Goal: Task Accomplishment & Management: Complete application form

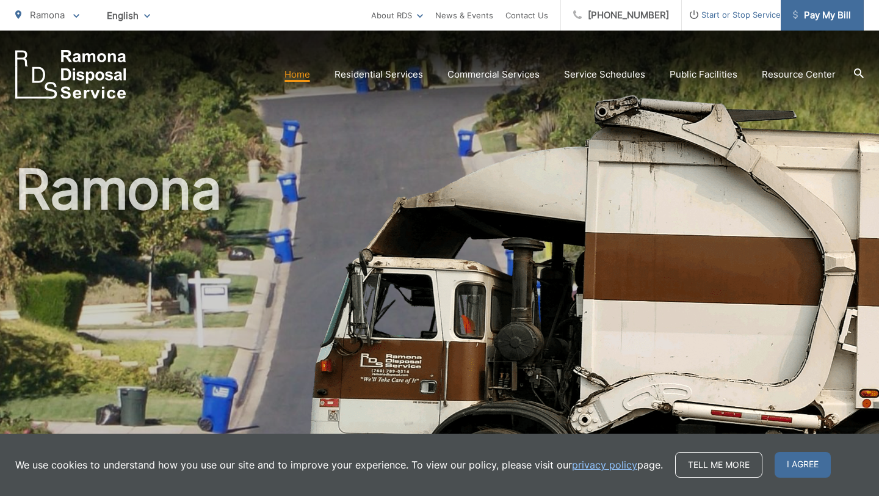
click at [814, 15] on span "Pay My Bill" at bounding box center [822, 15] width 58 height 15
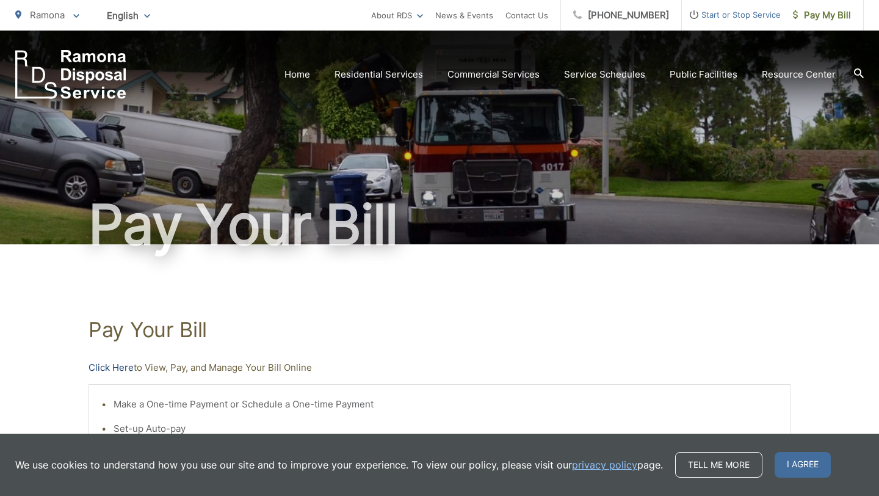
click at [121, 369] on link "Click Here" at bounding box center [111, 367] width 45 height 15
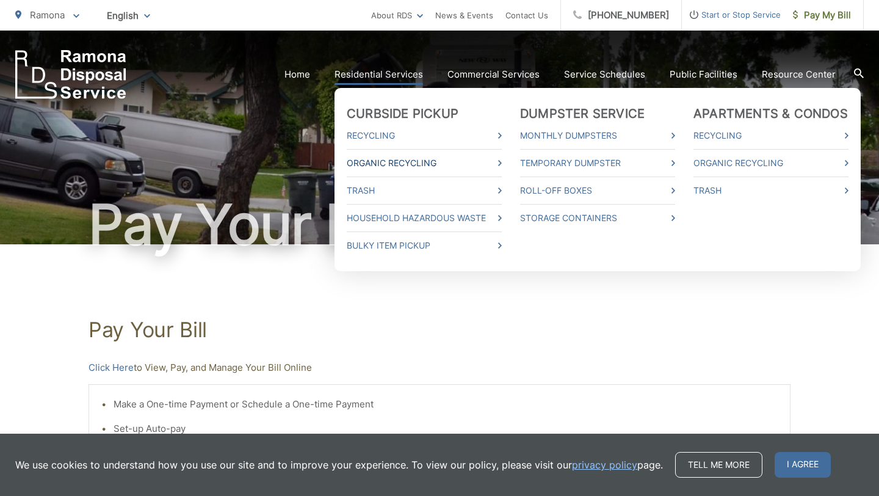
click at [411, 163] on link "Organic Recycling" at bounding box center [424, 163] width 155 height 15
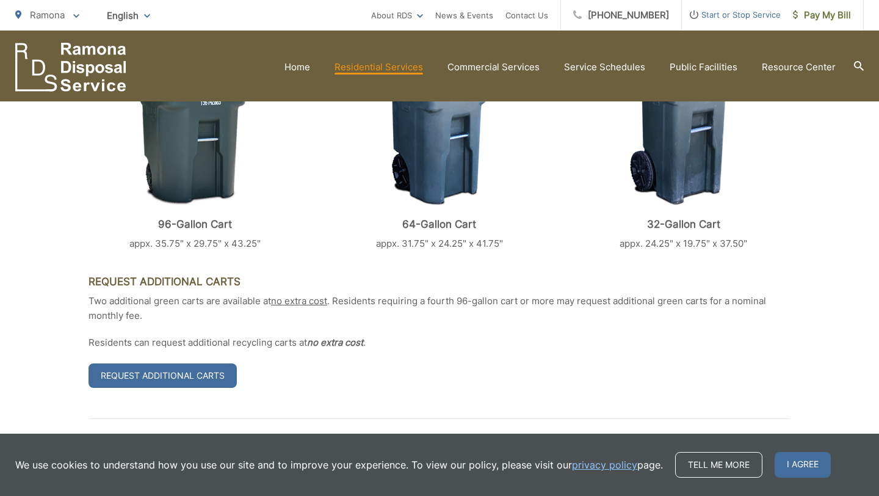
scroll to position [463, 0]
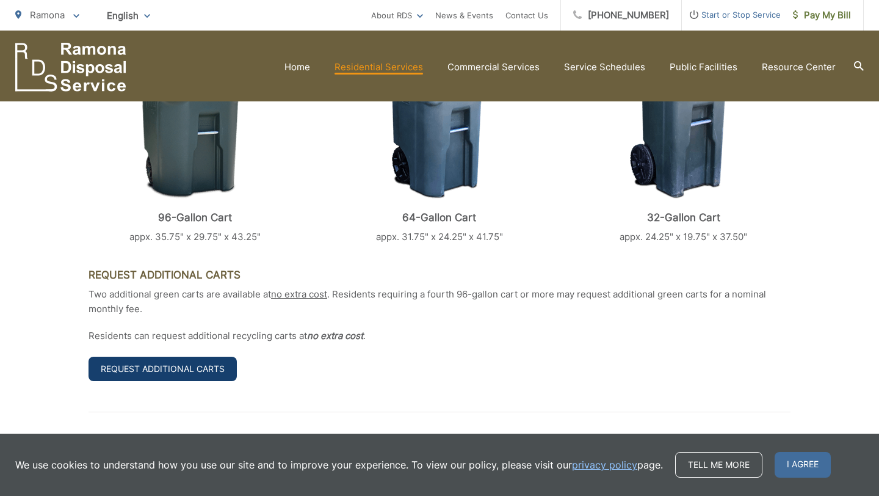
click at [214, 369] on link "Request Additional Carts" at bounding box center [163, 368] width 148 height 24
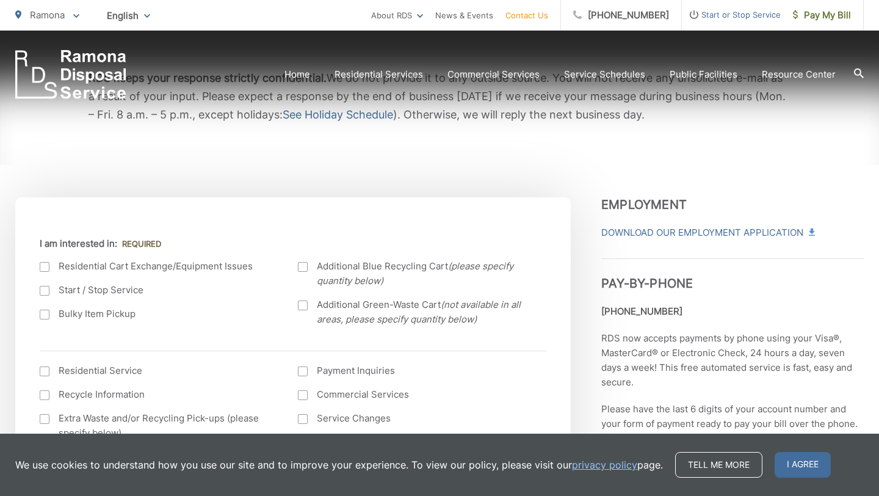
scroll to position [250, 0]
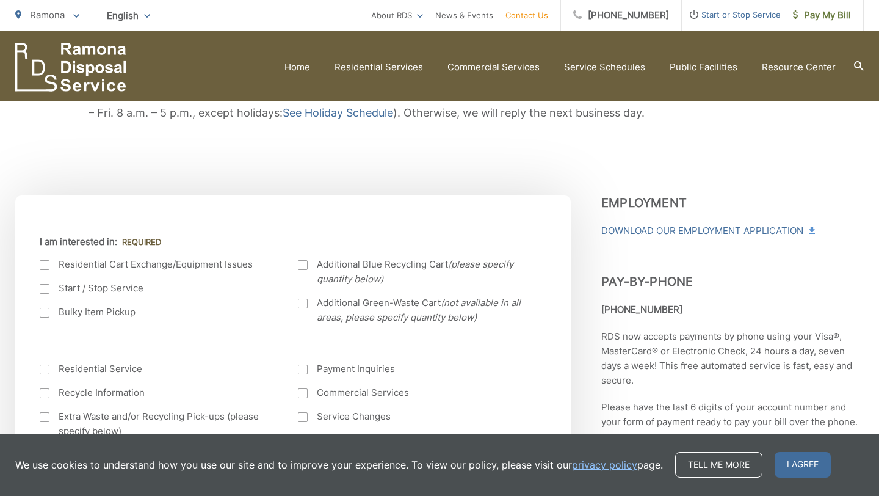
click at [299, 302] on div at bounding box center [303, 304] width 10 height 10
click at [0, 0] on input "Additional Green-Waste Cart (not available in all areas, please specify quantit…" at bounding box center [0, 0] width 0 height 0
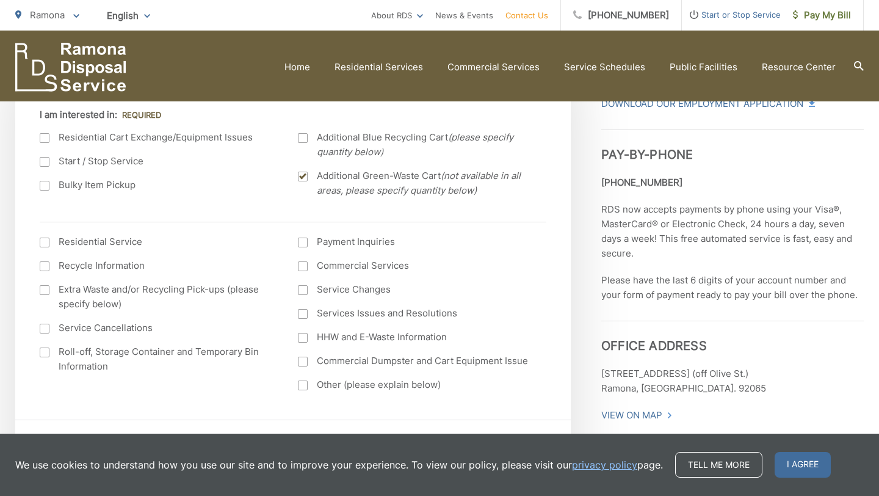
scroll to position [387, 0]
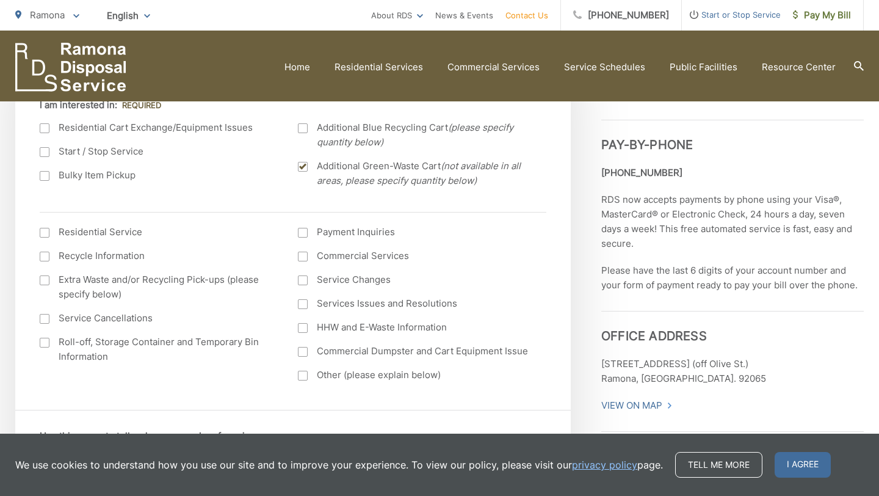
click at [43, 231] on div at bounding box center [45, 233] width 10 height 10
click at [0, 0] on input "I am interested in: (continued) *" at bounding box center [0, 0] width 0 height 0
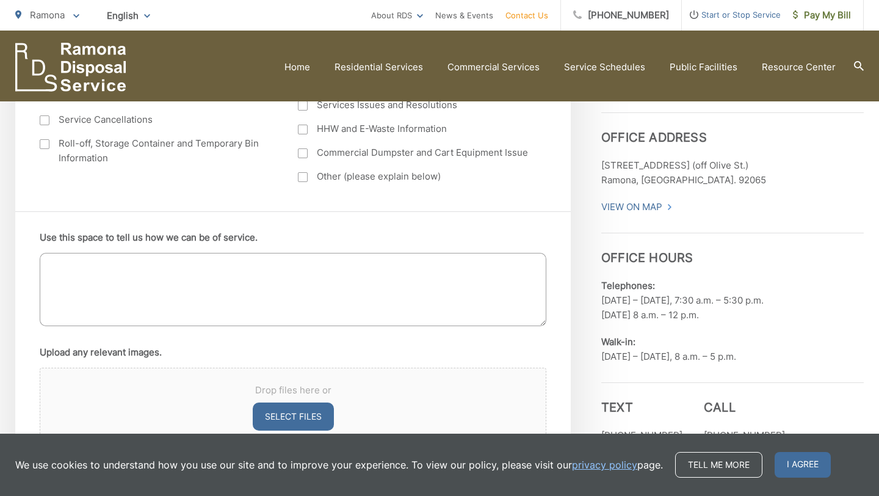
scroll to position [592, 0]
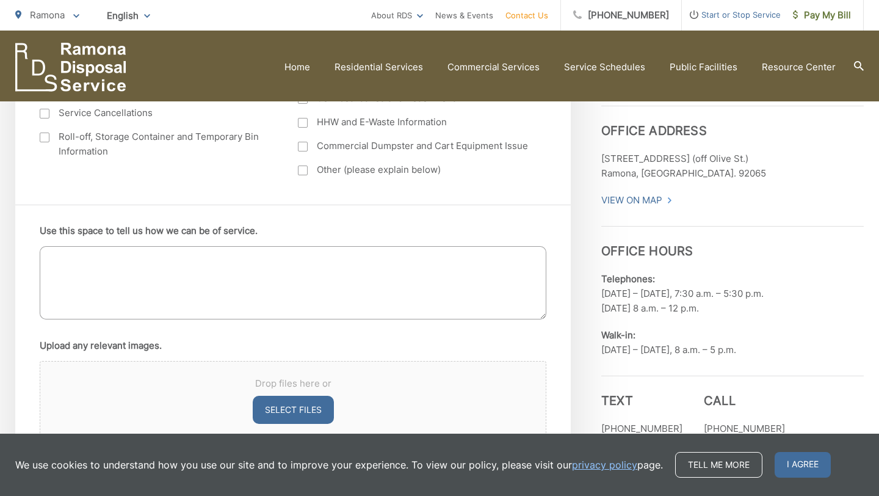
click at [127, 270] on textarea "Use this space to tell us how we can be of service." at bounding box center [293, 282] width 507 height 73
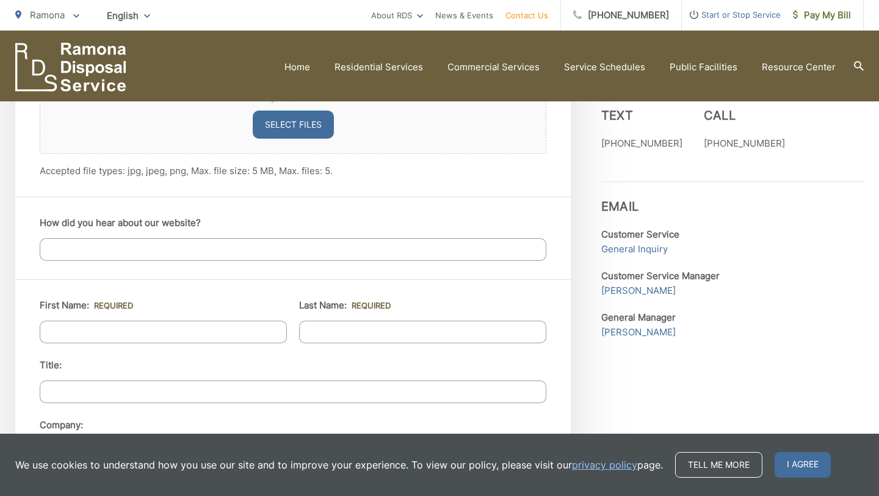
scroll to position [880, 0]
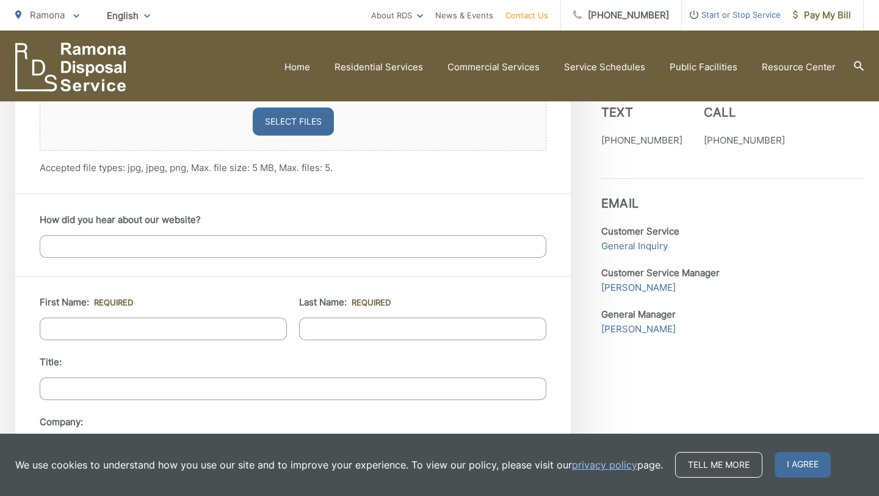
type textarea "I am requesting 2 additional green waste carts."
click at [116, 244] on input "How did you hear about our website?" at bounding box center [293, 246] width 507 height 23
type input "Service"
click at [85, 331] on input "First Name: *" at bounding box center [163, 328] width 247 height 23
type input "Angel"
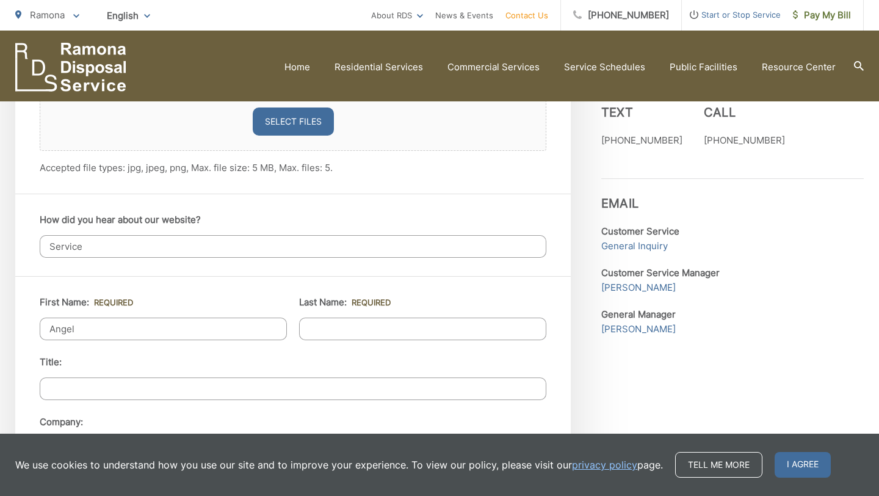
click at [309, 331] on input "Last Name: *" at bounding box center [422, 328] width 247 height 23
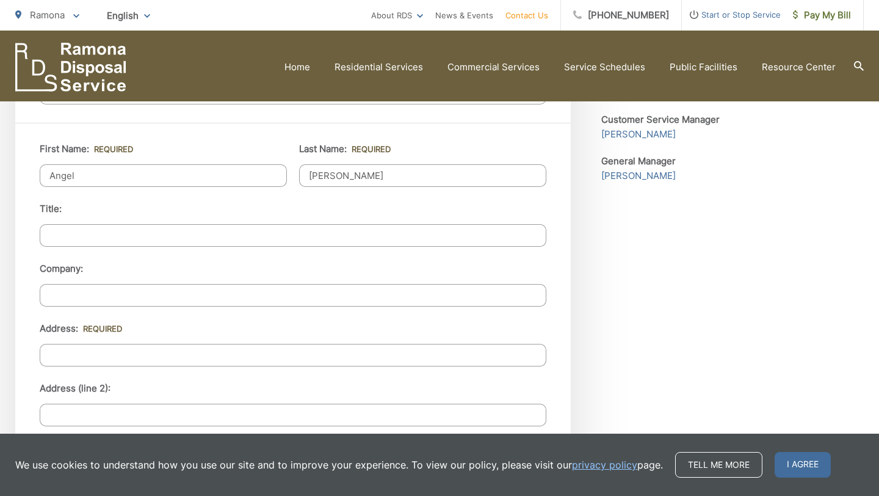
scroll to position [1105, 0]
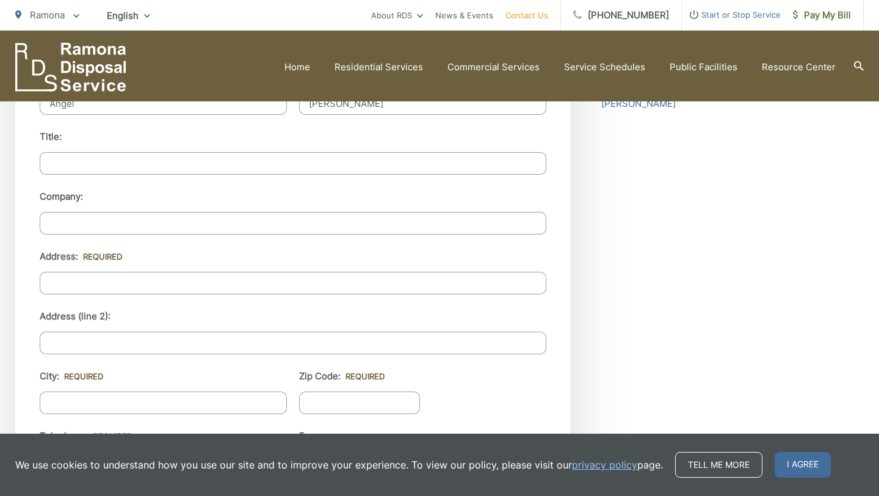
type input "Storck-Petersen"
click at [242, 285] on input "Address: *" at bounding box center [293, 283] width 507 height 23
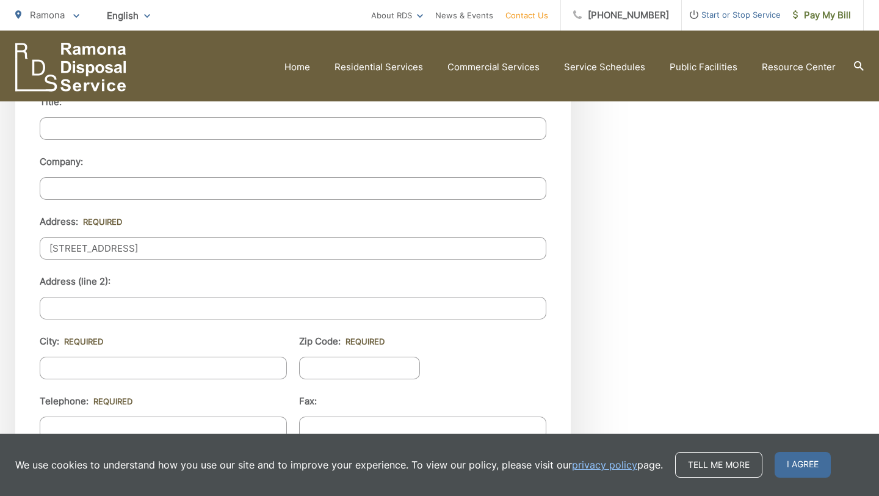
type input "19304 Starvale Lane"
click at [189, 368] on input "City: *" at bounding box center [163, 367] width 247 height 23
type input "Ramona"
click at [363, 367] on input "Zip Code: *" at bounding box center [359, 367] width 121 height 23
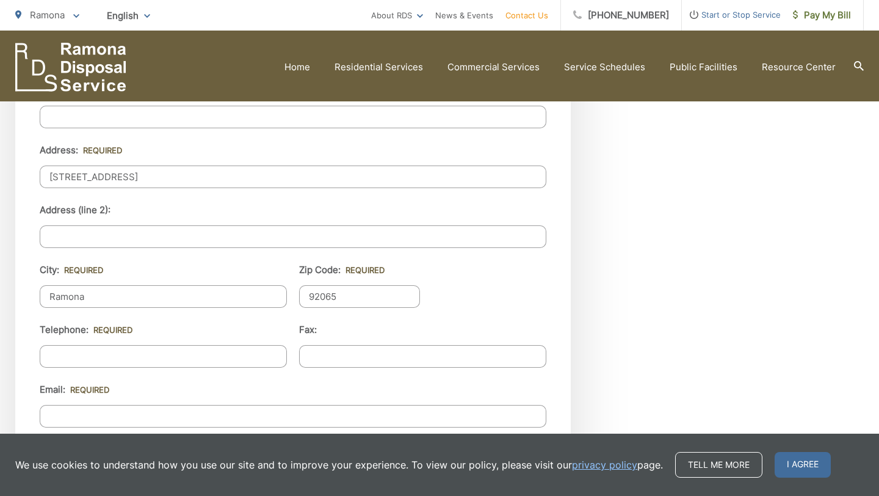
scroll to position [1228, 0]
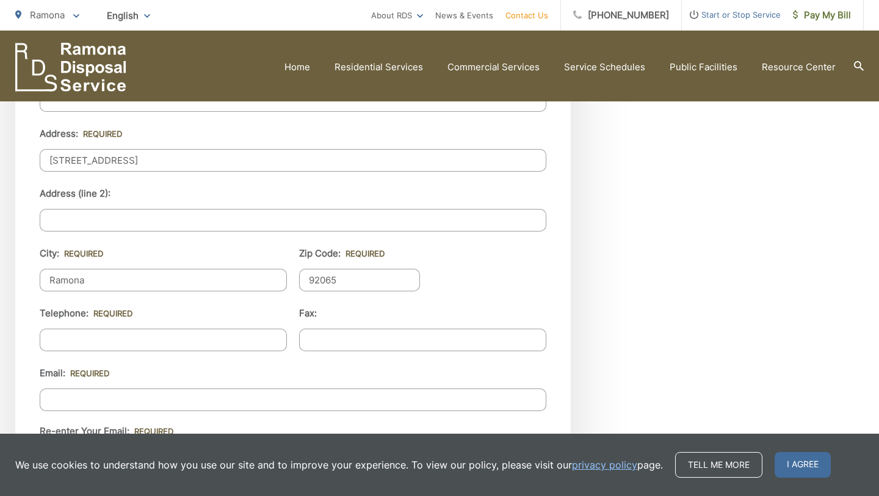
type input "92065"
click at [256, 342] on input "(___) ___-____" at bounding box center [163, 339] width 247 height 23
type input "(626) 840-4177"
type input "(___) ___-____"
click at [363, 342] on input "(___) ___-____" at bounding box center [422, 339] width 247 height 23
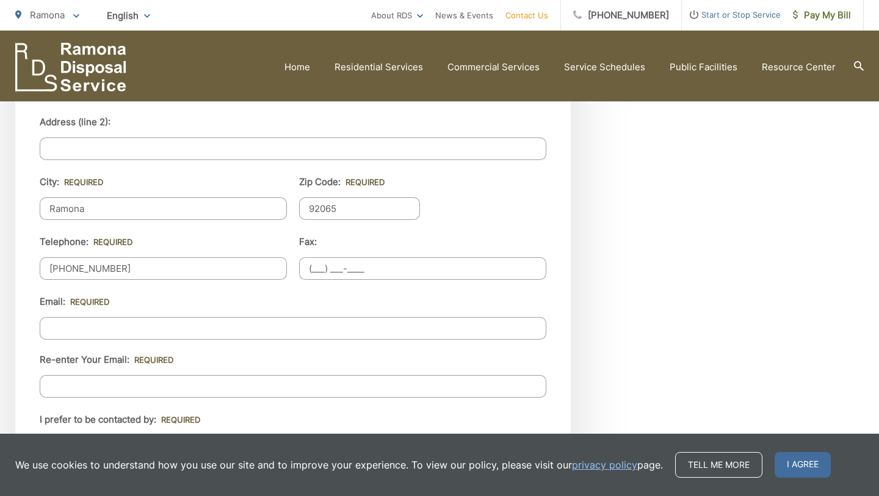
scroll to position [1310, 0]
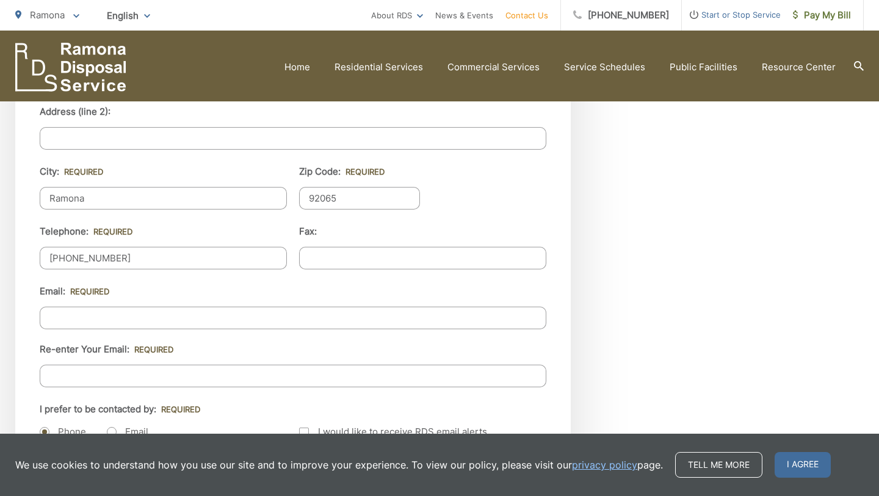
click at [364, 317] on input "Email *" at bounding box center [293, 317] width 507 height 23
type input "angelastorckpetersen@gmail.com"
click at [336, 371] on input "Re-enter Your Email:" at bounding box center [293, 375] width 507 height 23
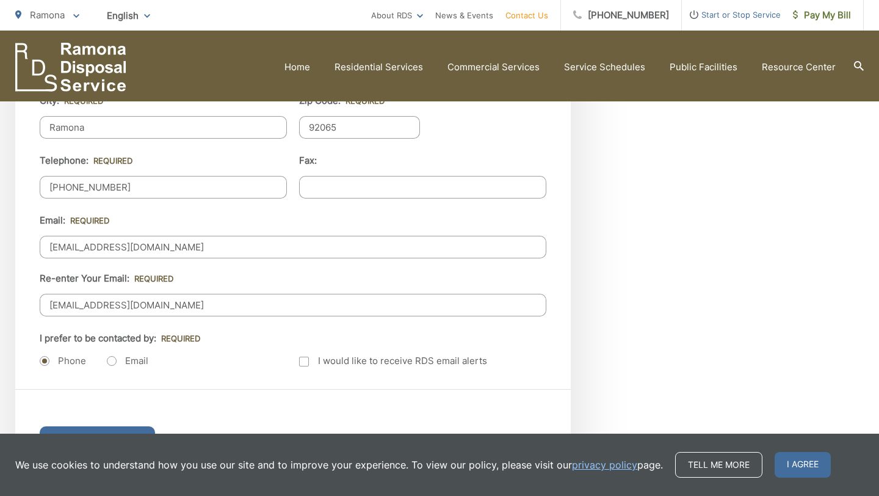
scroll to position [1382, 0]
type input "angelastorckpetersen@gmail.com"
click at [116, 356] on label "Email" at bounding box center [128, 359] width 42 height 12
radio input "true"
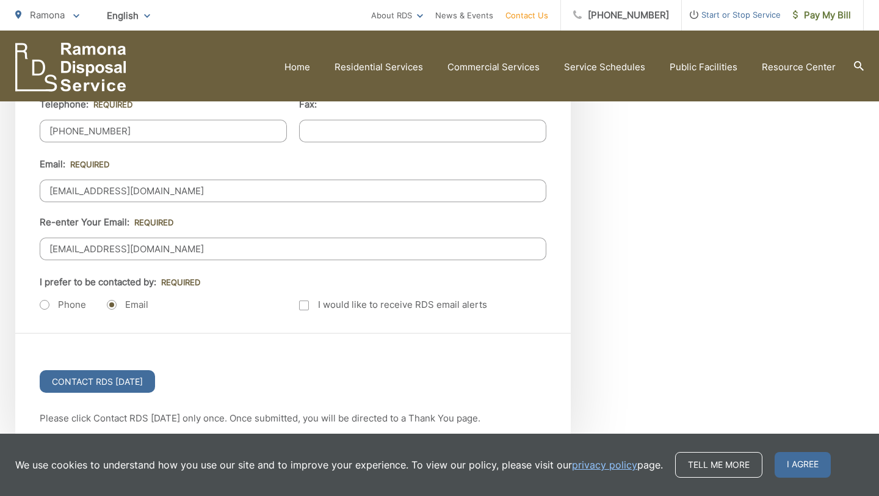
scroll to position [1474, 0]
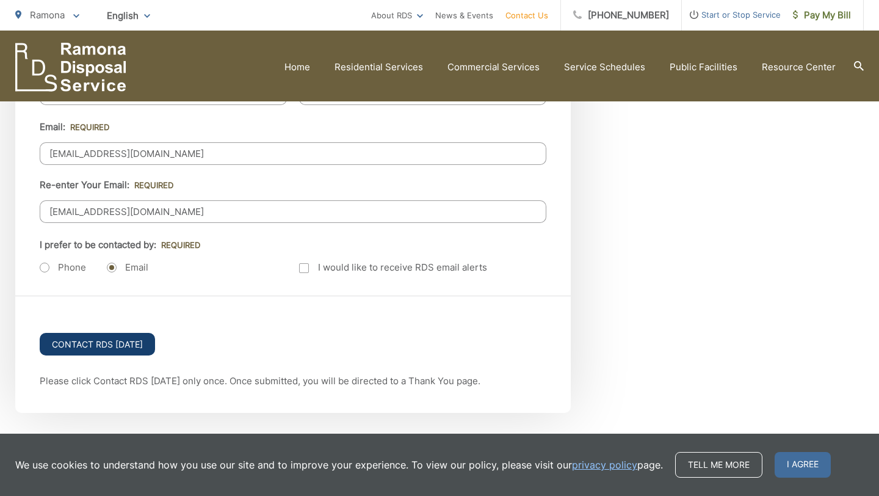
click at [136, 343] on input "Contact RDS Today" at bounding box center [97, 344] width 115 height 23
